Goal: Transaction & Acquisition: Purchase product/service

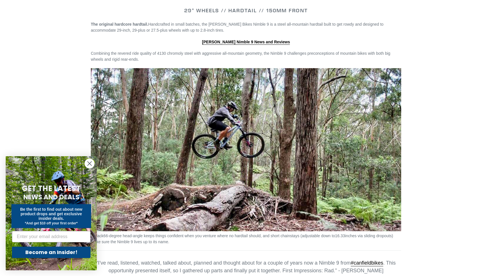
scroll to position [683, 0]
click at [89, 165] on circle "Close dialog" at bounding box center [89, 163] width 9 height 9
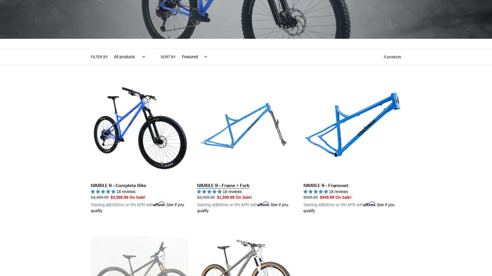
scroll to position [87, 0]
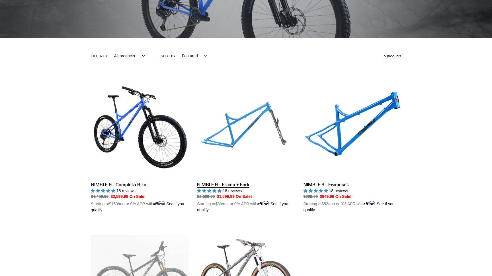
click at [254, 136] on link "NIMBLE 9 - Frame + Fork" at bounding box center [246, 146] width 98 height 133
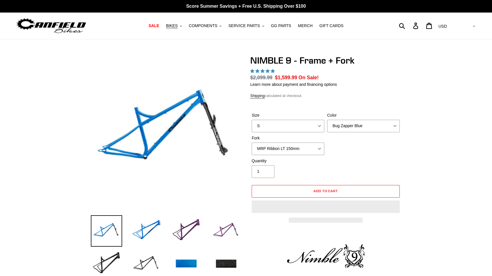
select select "highest-rating"
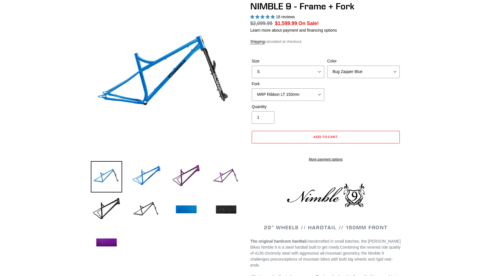
scroll to position [54, 0]
click at [227, 173] on img at bounding box center [225, 176] width 31 height 31
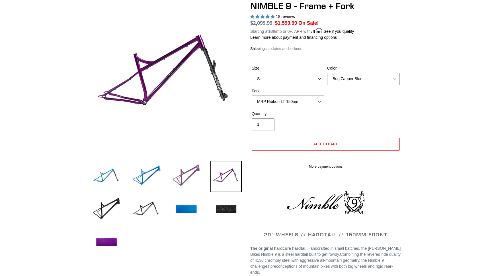
click at [200, 175] on img at bounding box center [186, 176] width 31 height 31
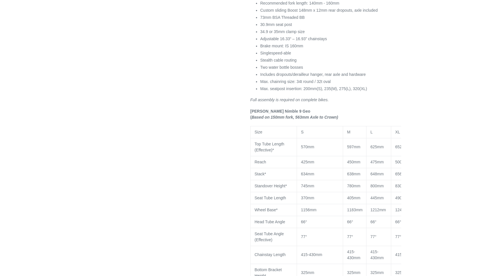
scroll to position [0, 0]
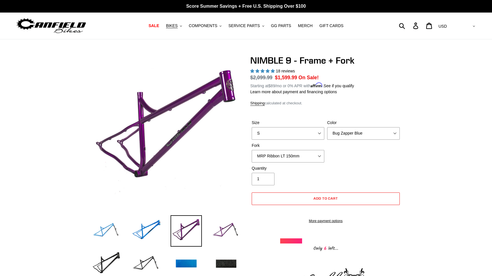
click at [113, 228] on img at bounding box center [106, 230] width 31 height 31
